Goal: Information Seeking & Learning: Understand process/instructions

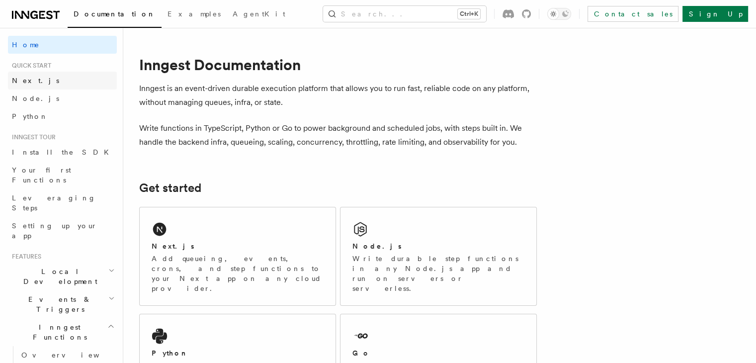
click at [24, 79] on span "Next.js" at bounding box center [35, 81] width 47 height 8
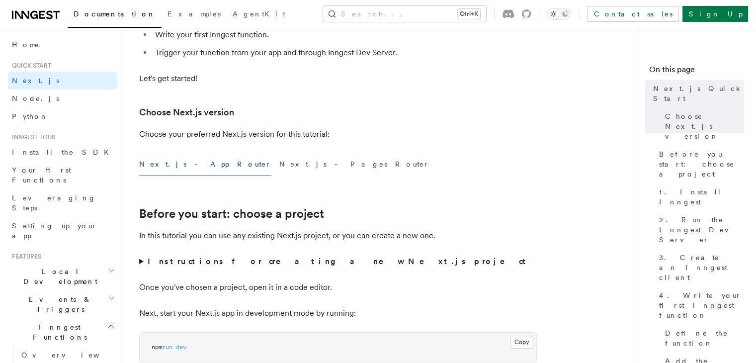
scroll to position [178, 0]
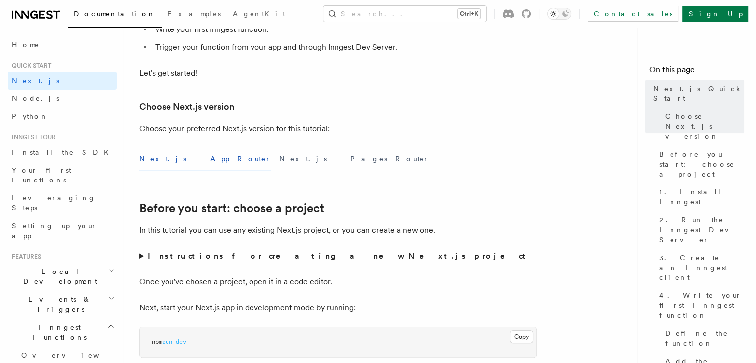
click at [175, 154] on button "Next.js - App Router" at bounding box center [205, 159] width 132 height 22
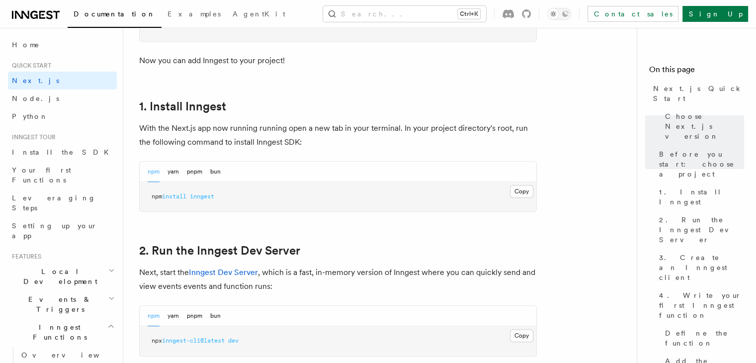
scroll to position [496, 0]
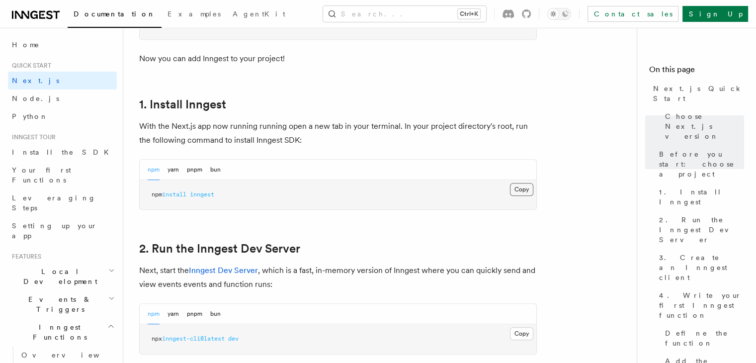
click at [522, 188] on button "Copy Copied" at bounding box center [521, 189] width 23 height 13
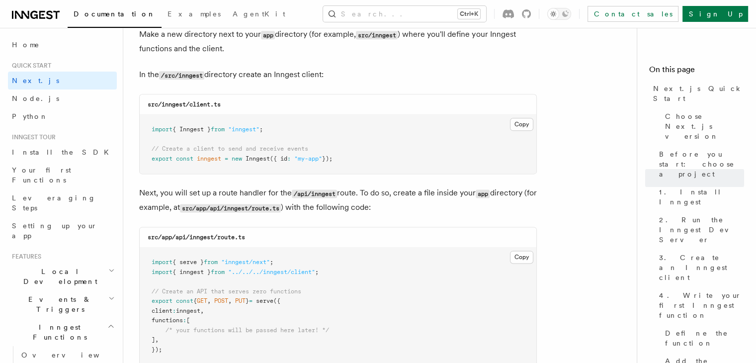
scroll to position [1247, 0]
click at [201, 105] on code "src/inngest/client.ts" at bounding box center [184, 106] width 73 height 7
copy code "client"
click at [521, 122] on button "Copy Copied" at bounding box center [521, 126] width 23 height 13
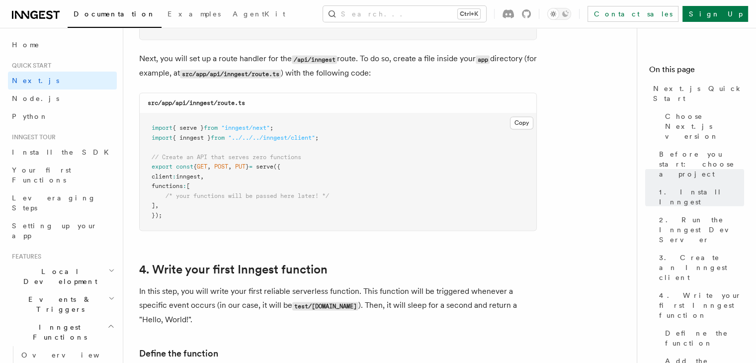
scroll to position [1384, 0]
click at [515, 127] on button "Copy Copied" at bounding box center [521, 122] width 23 height 13
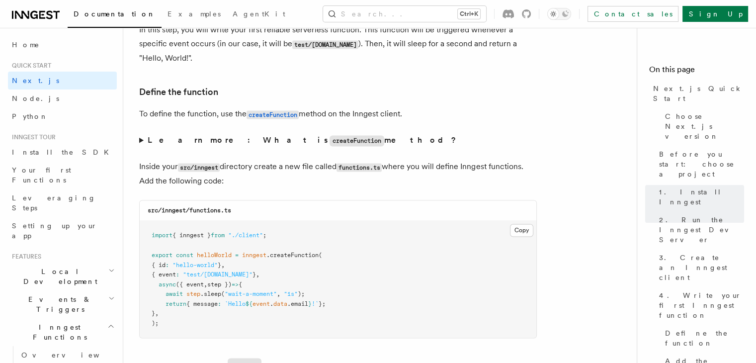
scroll to position [1646, 0]
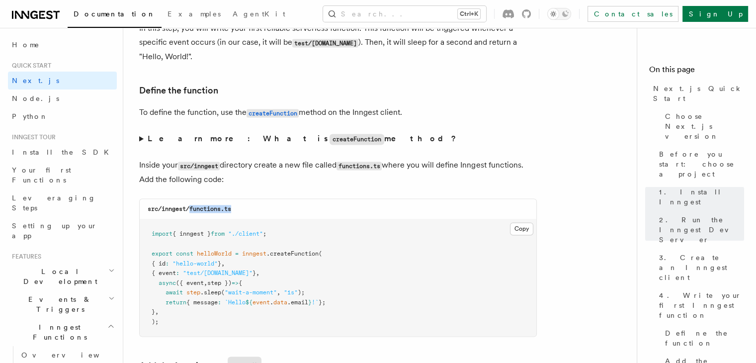
drag, startPoint x: 190, startPoint y: 209, endPoint x: 243, endPoint y: 213, distance: 53.3
click at [243, 213] on div "src/inngest/functions.ts" at bounding box center [338, 209] width 397 height 20
copy code "functions.ts"
click at [243, 213] on div "src/inngest/functions.ts" at bounding box center [338, 209] width 397 height 20
